Goal: Transaction & Acquisition: Download file/media

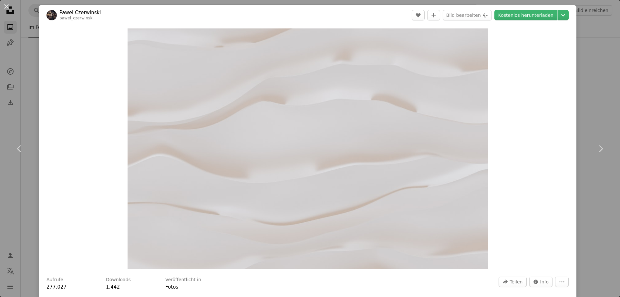
scroll to position [871, 0]
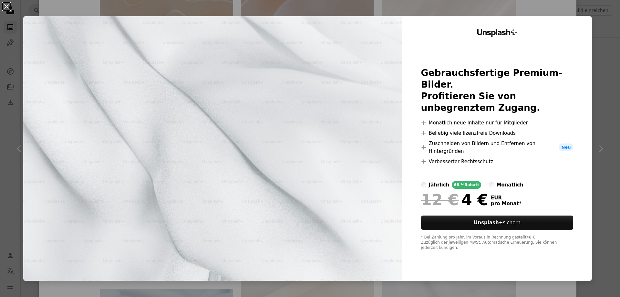
click at [8, 5] on button "An X shape" at bounding box center [7, 7] width 8 height 8
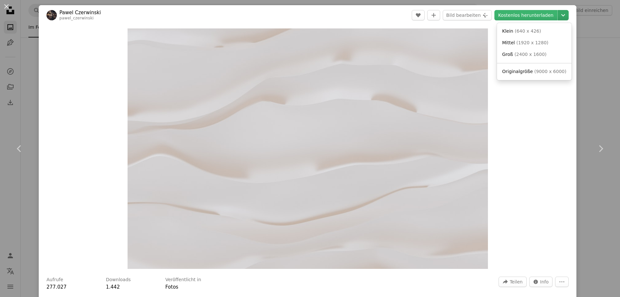
click at [558, 15] on icon "Chevron down" at bounding box center [563, 15] width 10 height 8
click at [528, 58] on link "Groß ( 2400 x 1600 )" at bounding box center [533, 55] width 69 height 12
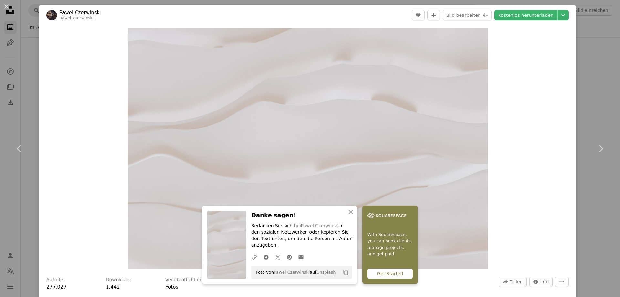
click at [5, 5] on button "An X shape" at bounding box center [7, 7] width 8 height 8
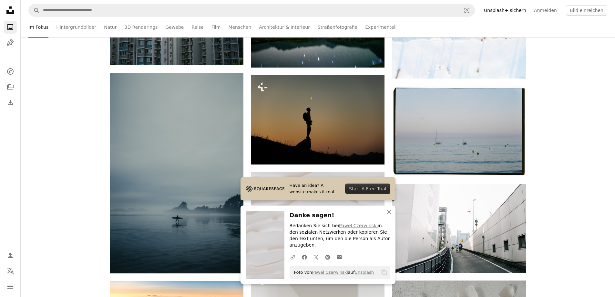
click at [388, 216] on icon "An X shape" at bounding box center [389, 212] width 8 height 8
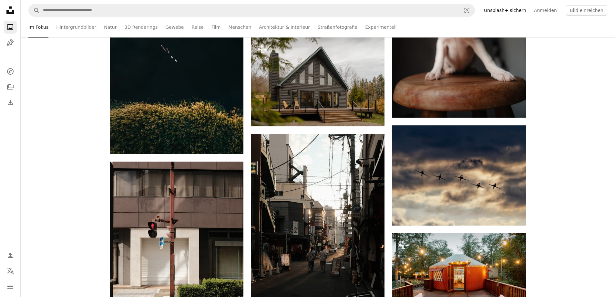
scroll to position [5389, 0]
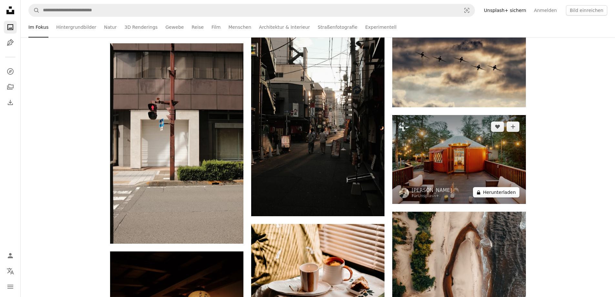
click at [494, 194] on button "A lock Herunterladen" at bounding box center [496, 192] width 46 height 10
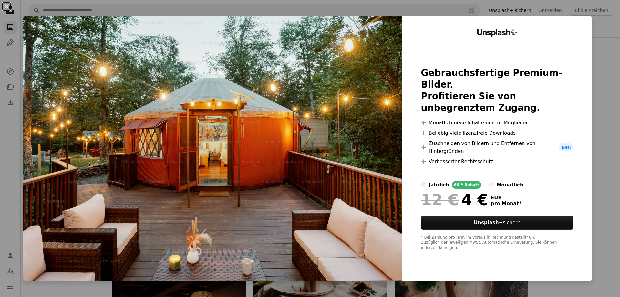
click at [6, 7] on button "An X shape" at bounding box center [7, 7] width 8 height 8
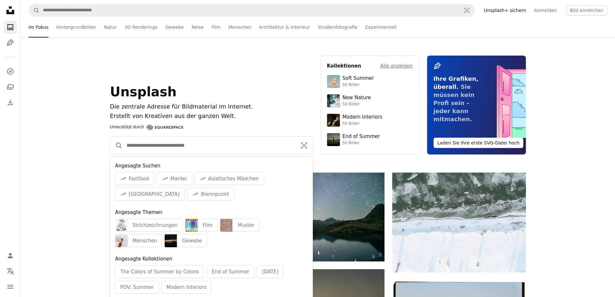
click at [160, 151] on input "Finden Sie Bildmaterial auf der ganzen Webseite" at bounding box center [209, 145] width 173 height 17
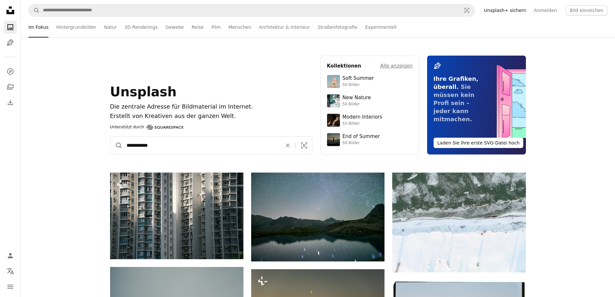
type input "**********"
click at [110, 137] on button "A magnifying glass" at bounding box center [116, 145] width 12 height 17
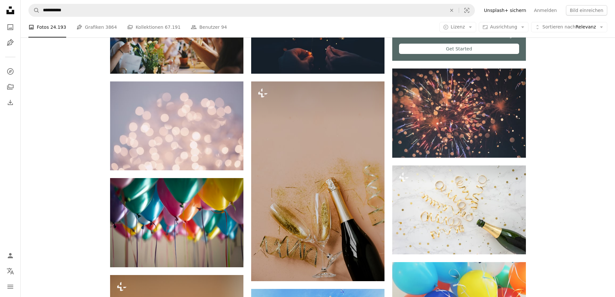
scroll to position [290, 0]
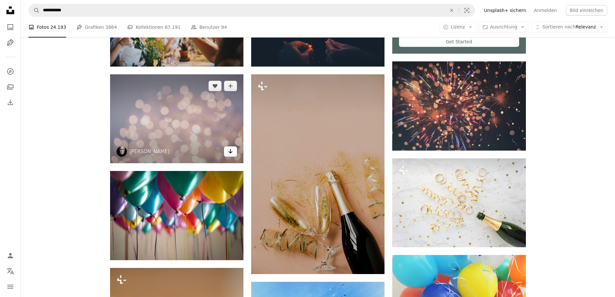
click at [232, 150] on icon "Arrow pointing down" at bounding box center [230, 151] width 5 height 8
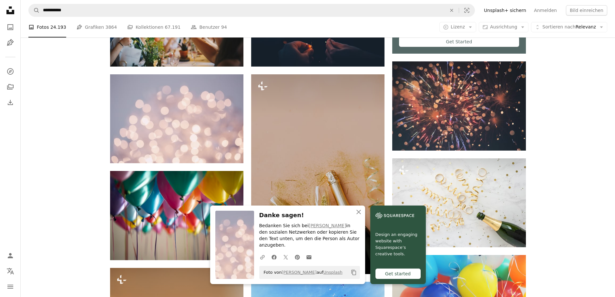
click at [358, 216] on icon "An X shape" at bounding box center [359, 212] width 8 height 8
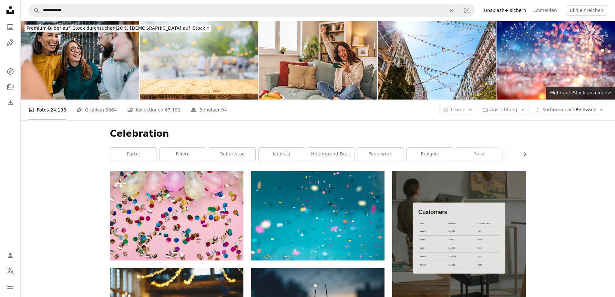
scroll to position [32, 0]
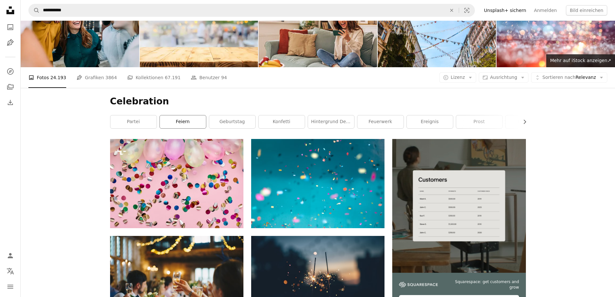
click at [189, 122] on link "feiern" at bounding box center [183, 121] width 46 height 13
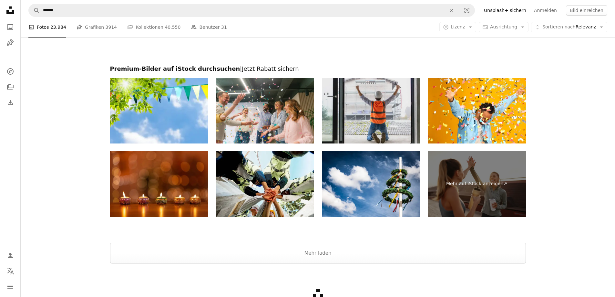
scroll to position [1026, 0]
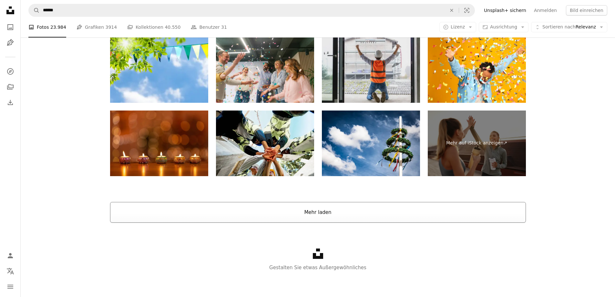
click at [445, 214] on button "Mehr laden" at bounding box center [318, 212] width 416 height 21
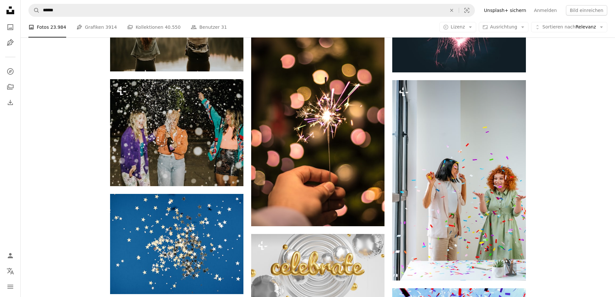
scroll to position [879, 0]
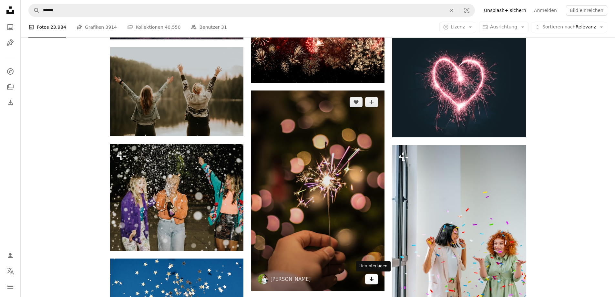
click at [371, 280] on icon "Herunterladen" at bounding box center [371, 278] width 4 height 5
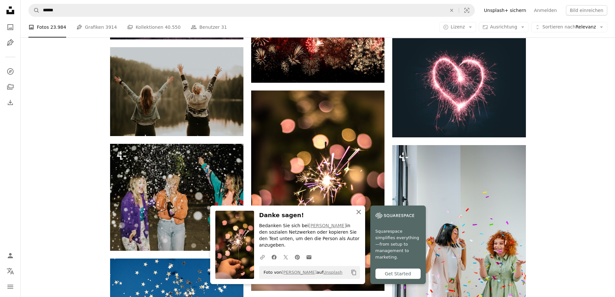
click at [361, 216] on icon "An X shape" at bounding box center [359, 212] width 8 height 8
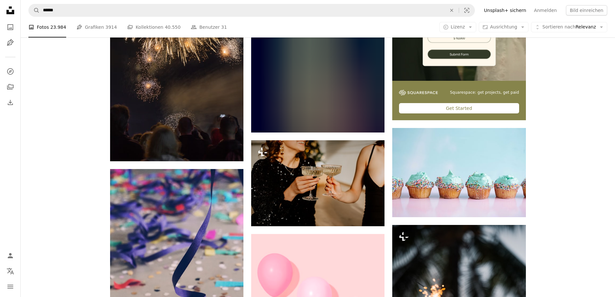
scroll to position [2783, 0]
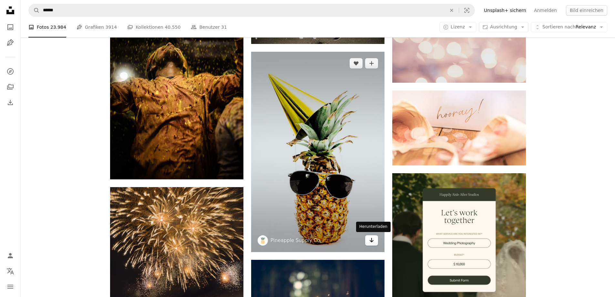
click at [373, 238] on icon "Arrow pointing down" at bounding box center [371, 240] width 5 height 8
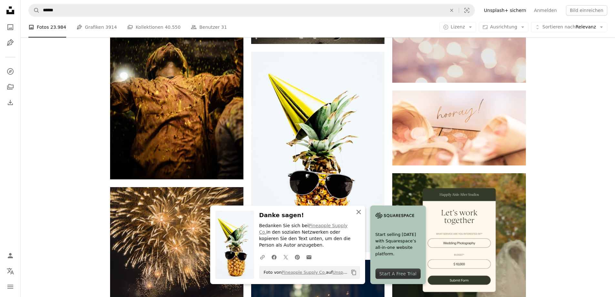
click at [356, 216] on icon "An X shape" at bounding box center [359, 212] width 8 height 8
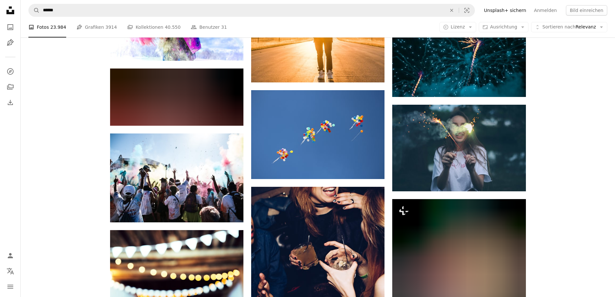
scroll to position [5526, 0]
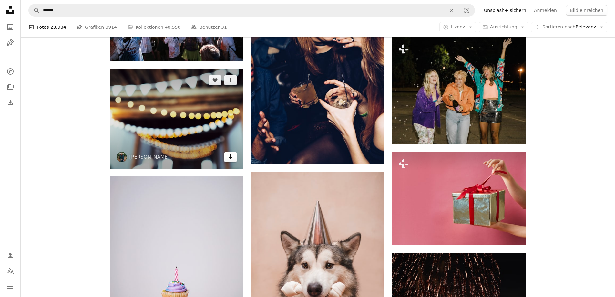
click at [226, 156] on link "Arrow pointing down" at bounding box center [230, 157] width 13 height 10
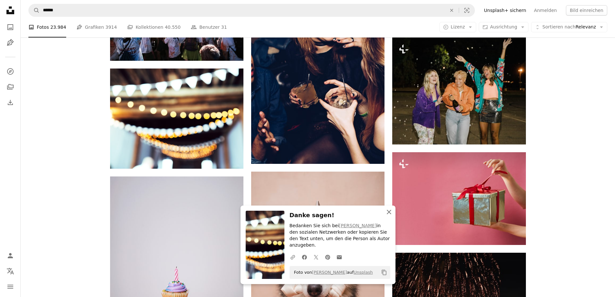
click at [390, 214] on icon "button" at bounding box center [389, 211] width 5 height 5
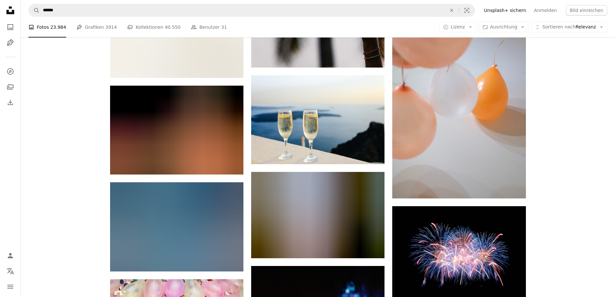
scroll to position [6365, 0]
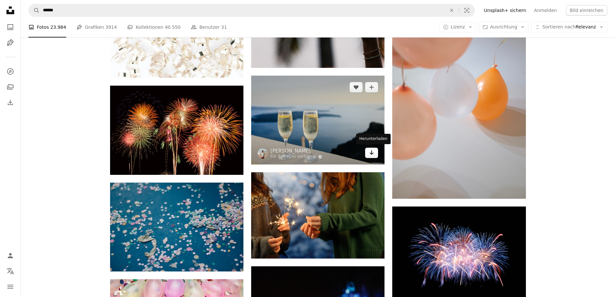
click at [372, 150] on icon "Arrow pointing down" at bounding box center [371, 152] width 5 height 8
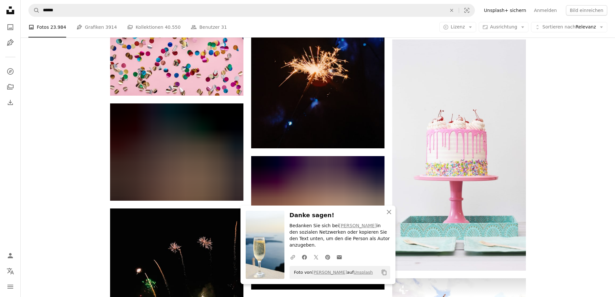
scroll to position [6688, 0]
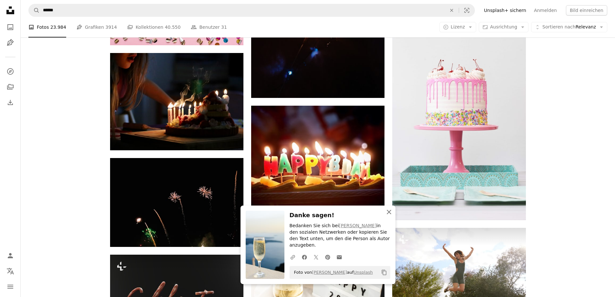
drag, startPoint x: 391, startPoint y: 216, endPoint x: 417, endPoint y: 221, distance: 26.6
click at [391, 214] on icon "button" at bounding box center [389, 211] width 5 height 5
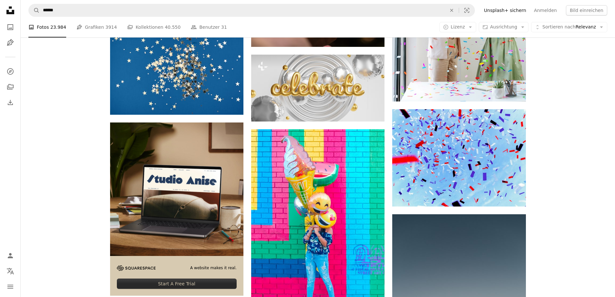
scroll to position [0, 0]
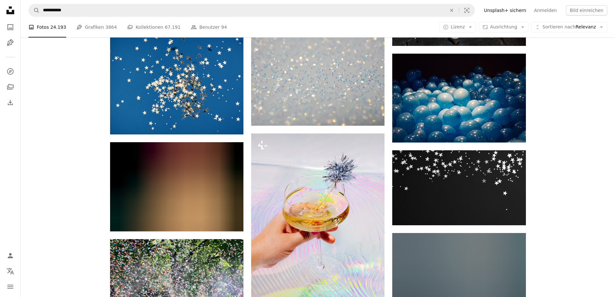
scroll to position [3612, 0]
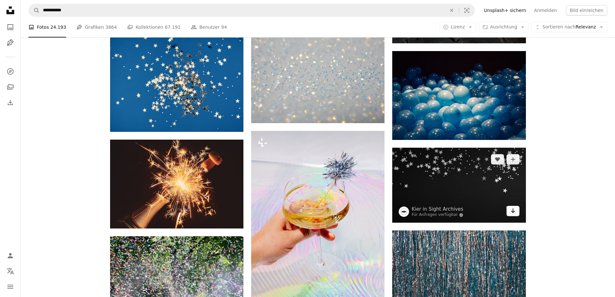
click at [511, 210] on icon "Arrow pointing down" at bounding box center [512, 211] width 5 height 8
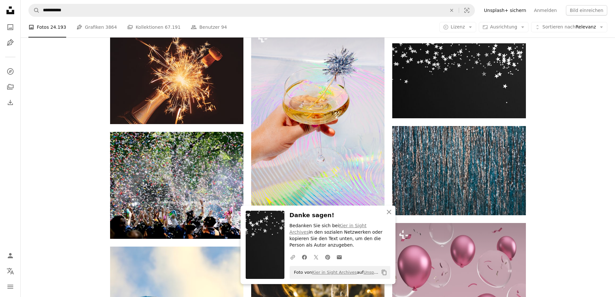
scroll to position [3806, 0]
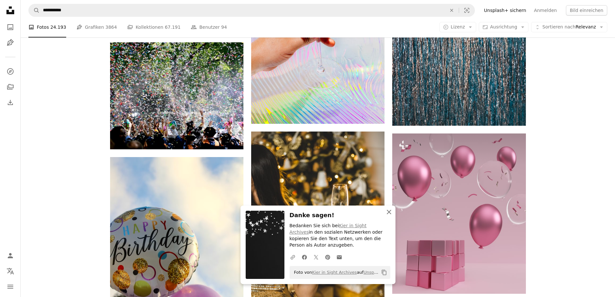
click at [387, 216] on icon "An X shape" at bounding box center [389, 212] width 8 height 8
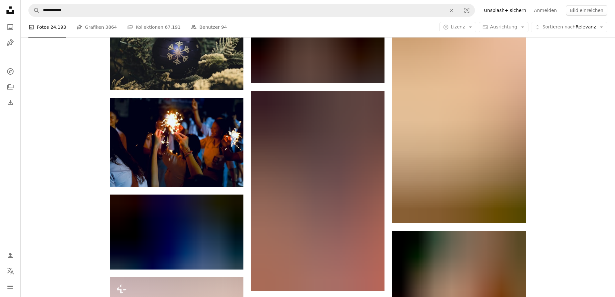
scroll to position [20845, 0]
